Goal: Information Seeking & Learning: Learn about a topic

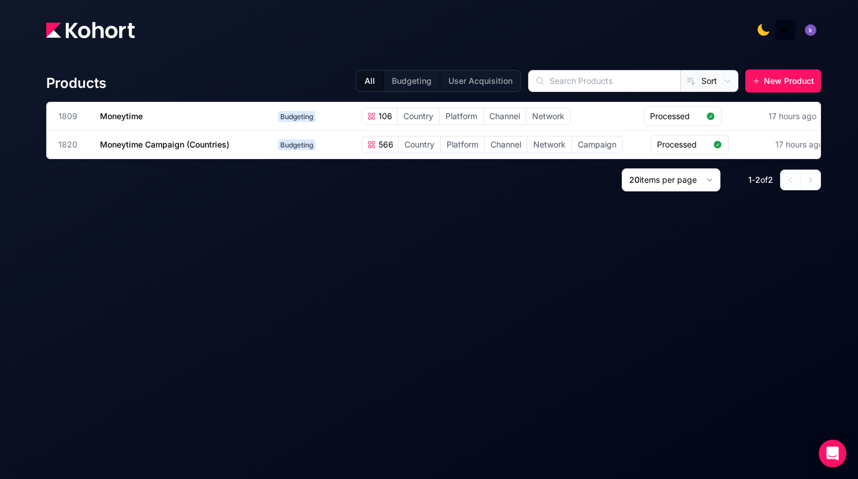
click at [528, 23] on div at bounding box center [433, 29] width 775 height 23
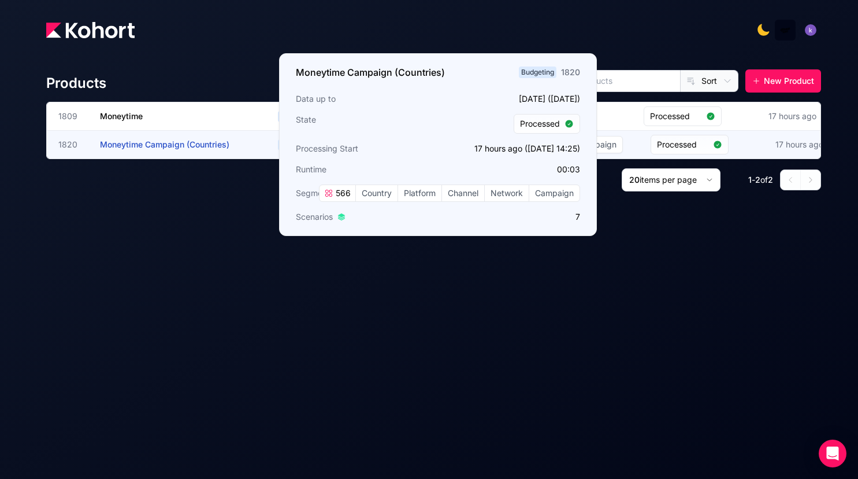
click at [177, 140] on span "Moneytime Campaign (Countries)" at bounding box center [164, 144] width 129 height 10
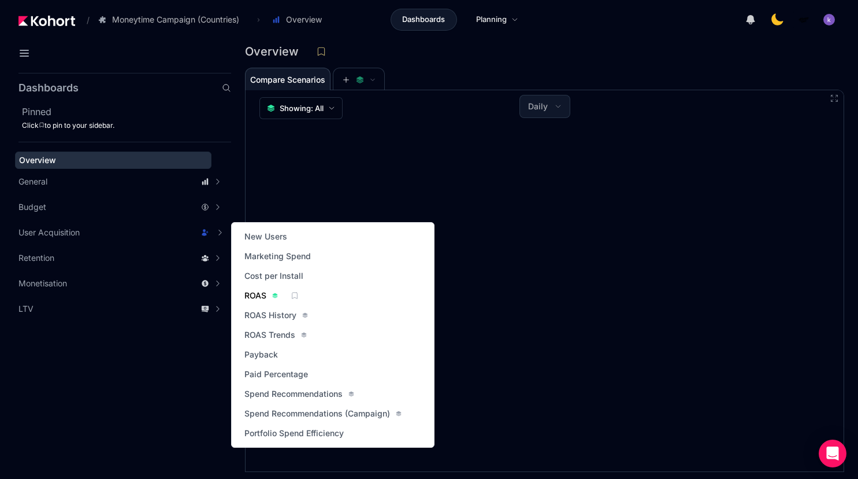
click at [262, 294] on span "ROAS" at bounding box center [256, 296] width 22 height 12
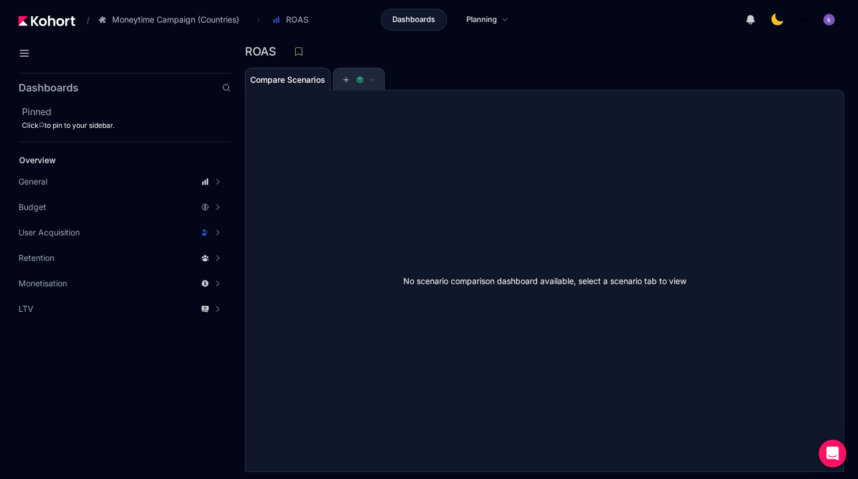
click at [346, 80] on icon at bounding box center [346, 80] width 8 height 8
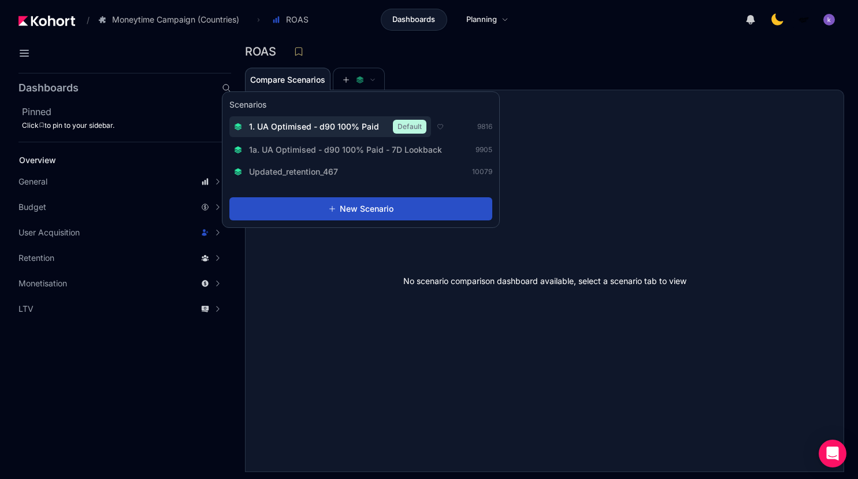
click at [312, 131] on span "1. UA Optimised - d90 100% Paid" at bounding box center [314, 127] width 130 height 12
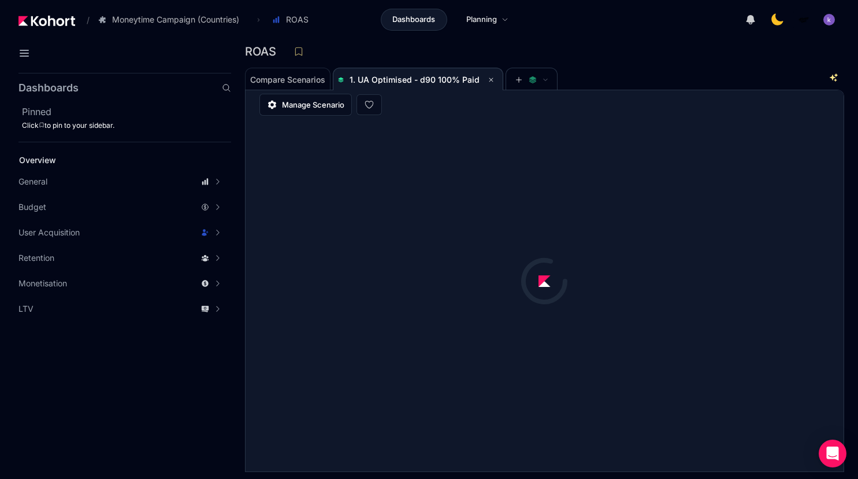
click at [647, 53] on div "ROAS" at bounding box center [540, 51] width 590 height 17
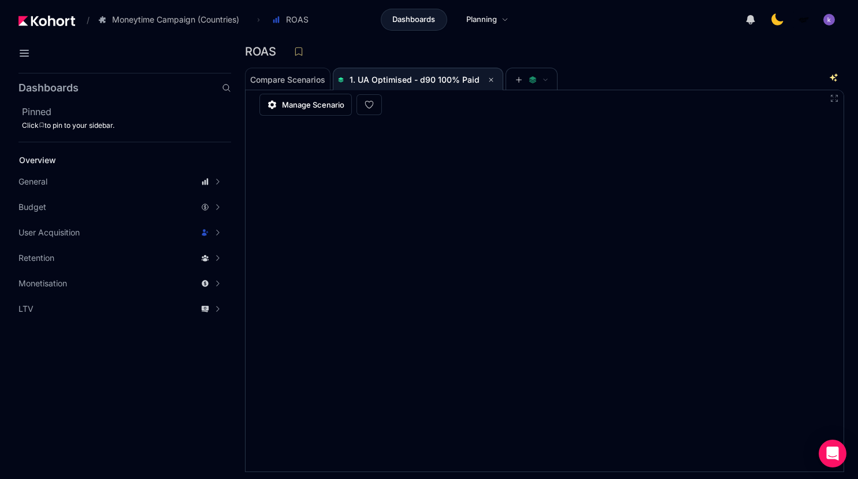
click at [849, 201] on div "ROAS Compare Scenarios 1. UA Optimised - d90 100% Paid No scenario comparison d…" at bounding box center [544, 261] width 627 height 436
